Goal: Information Seeking & Learning: Understand process/instructions

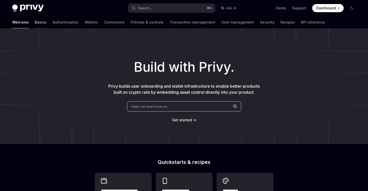
click at [35, 25] on link "Basics" at bounding box center [41, 22] width 12 height 12
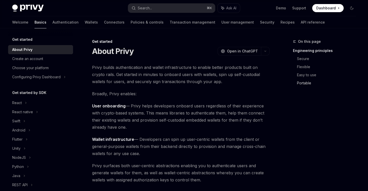
click at [304, 81] on link "Portable" at bounding box center [328, 83] width 63 height 8
click at [52, 22] on link "Authentication" at bounding box center [65, 22] width 26 height 12
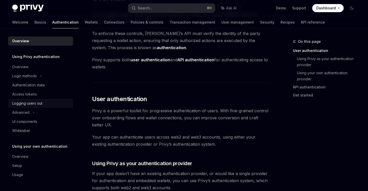
scroll to position [47, 0]
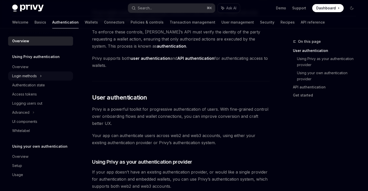
click at [29, 77] on div "Login methods" at bounding box center [24, 76] width 25 height 6
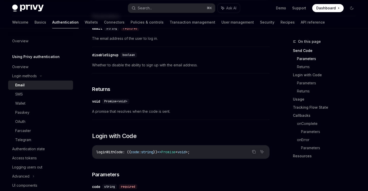
scroll to position [212, 0]
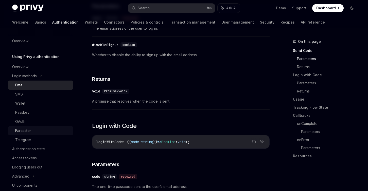
click at [30, 129] on div "Farcaster" at bounding box center [23, 131] width 16 height 6
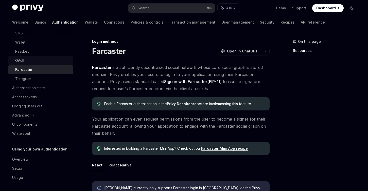
scroll to position [62, 0]
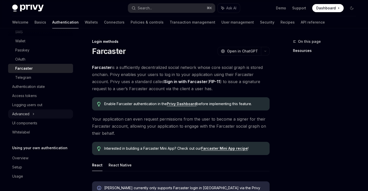
click at [34, 115] on div "Advanced" at bounding box center [40, 114] width 65 height 9
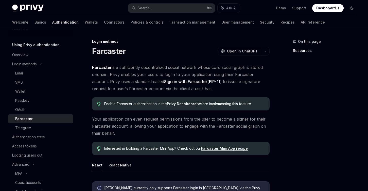
scroll to position [0, 0]
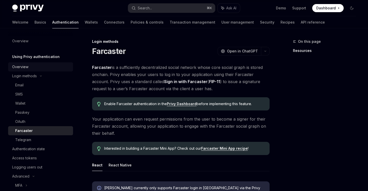
click at [25, 68] on div "Overview" at bounding box center [20, 67] width 16 height 6
type textarea "*"
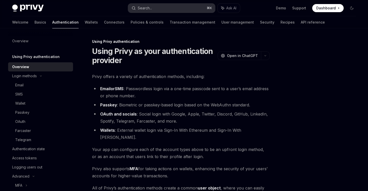
click at [162, 11] on button "Search... ⌘ K" at bounding box center [171, 8] width 87 height 9
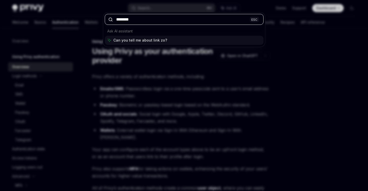
type input "*********"
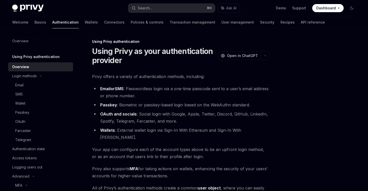
type textarea "*"
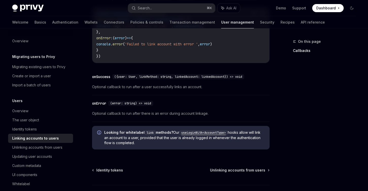
scroll to position [597, 0]
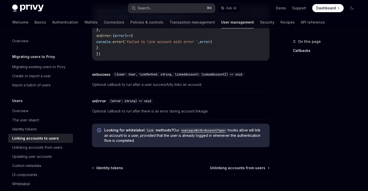
click at [179, 10] on button "Search... ⌘ K" at bounding box center [171, 8] width 87 height 9
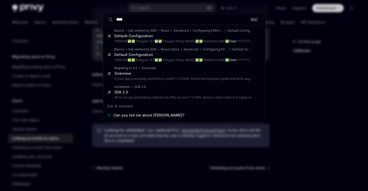
type input "****"
click at [79, 101] on div "**** ESC Basics Get started by SDK React Advanced Configuring EVM networks Defa…" at bounding box center [184, 95] width 368 height 191
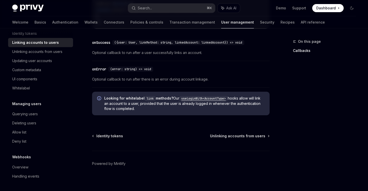
scroll to position [634, 0]
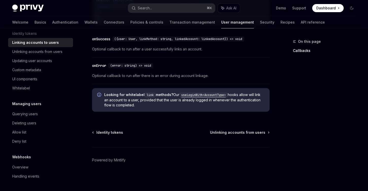
click at [214, 95] on code "useLoginWith<AccountType>" at bounding box center [203, 95] width 48 height 5
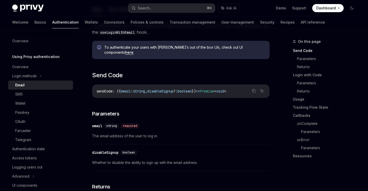
scroll to position [130, 0]
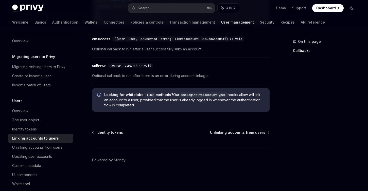
type textarea "*"
